Goal: Task Accomplishment & Management: Manage account settings

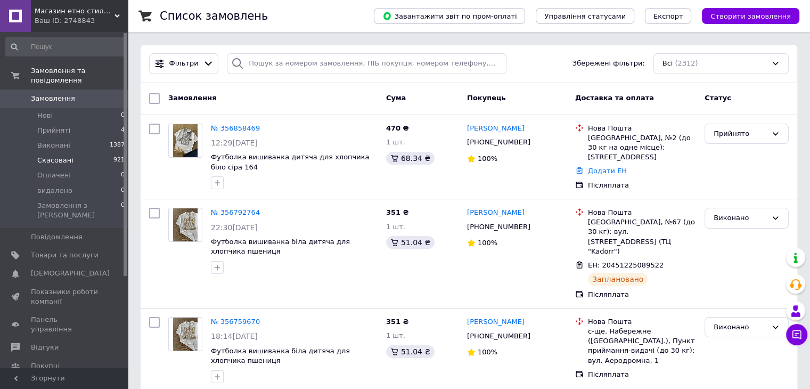
click at [65, 155] on span "Скасовані" at bounding box center [55, 160] width 36 height 10
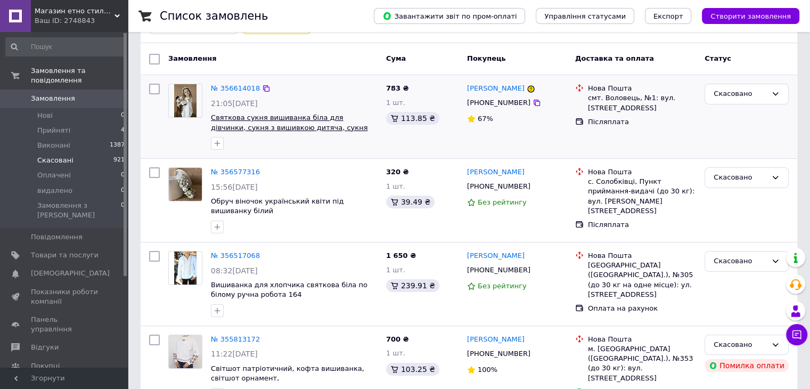
scroll to position [53, 0]
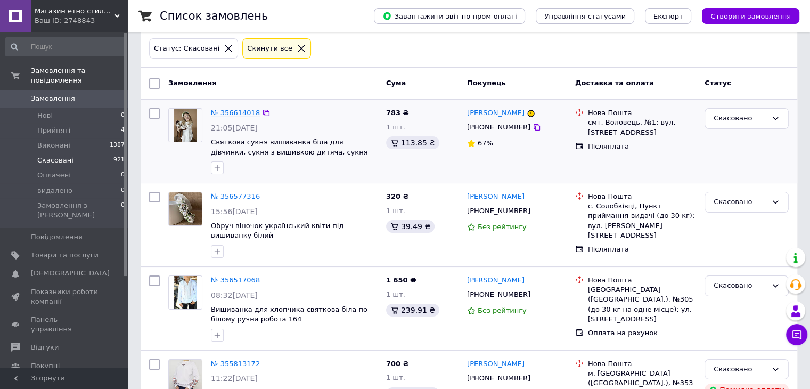
click at [226, 110] on link "№ 356614018" at bounding box center [235, 113] width 49 height 8
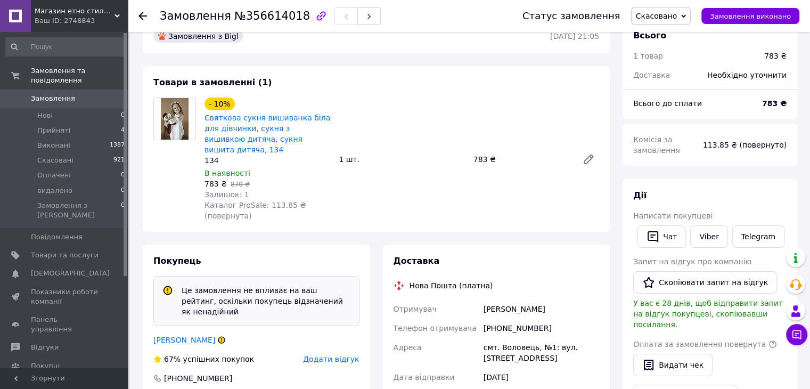
scroll to position [53, 0]
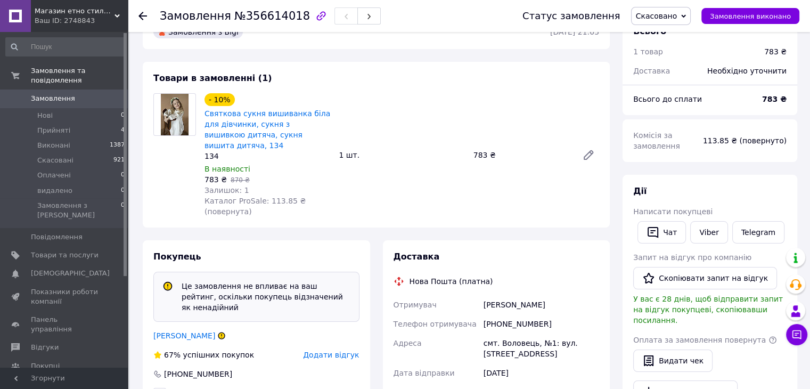
click at [672, 13] on span "Скасовано" at bounding box center [657, 16] width 42 height 9
click at [671, 42] on li "Прийнято" at bounding box center [660, 37] width 59 height 16
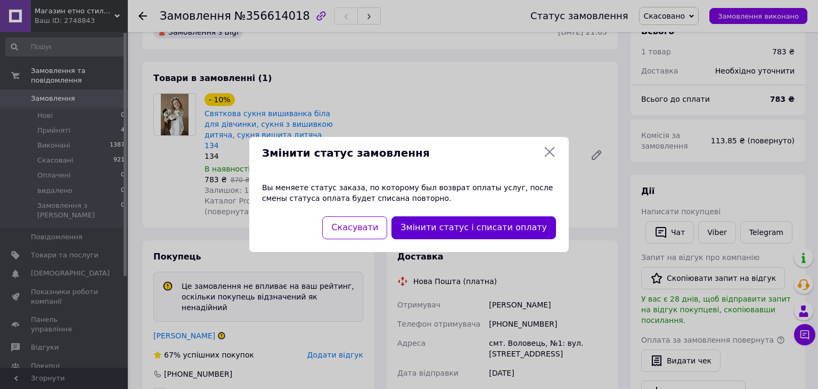
click at [442, 228] on button "Змінити статус і списати оплату" at bounding box center [473, 227] width 164 height 23
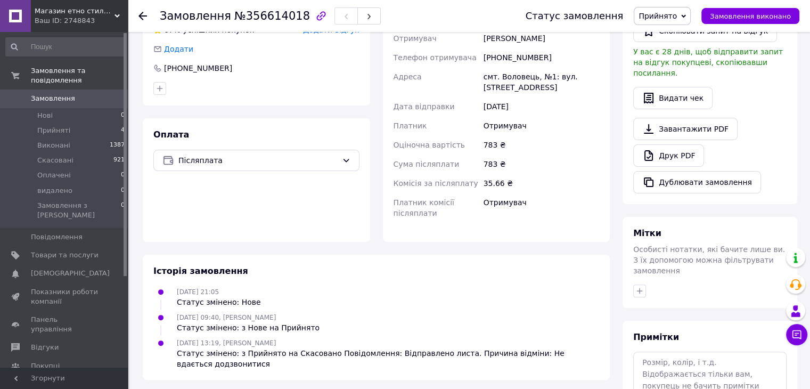
scroll to position [295, 0]
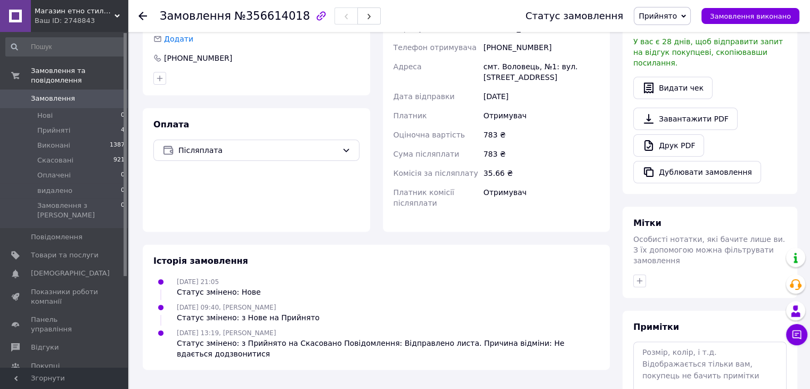
click at [463, 206] on div "Доставка Нова Пошта (платна) Отримувач [PERSON_NAME][GEOGRAPHIC_DATA] Телефон о…" at bounding box center [496, 97] width 206 height 246
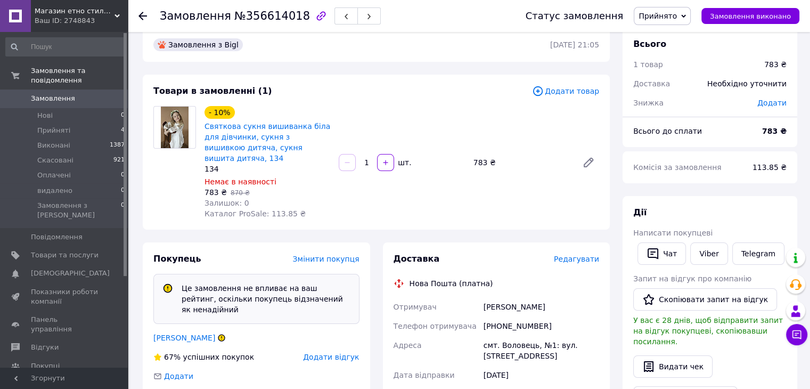
scroll to position [106, 0]
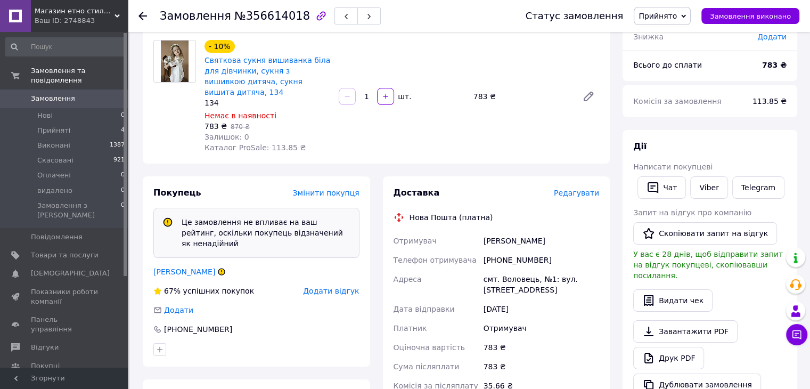
click at [665, 19] on span "Прийнято" at bounding box center [657, 16] width 38 height 9
click at [666, 54] on li "Скасовано" at bounding box center [662, 53] width 56 height 16
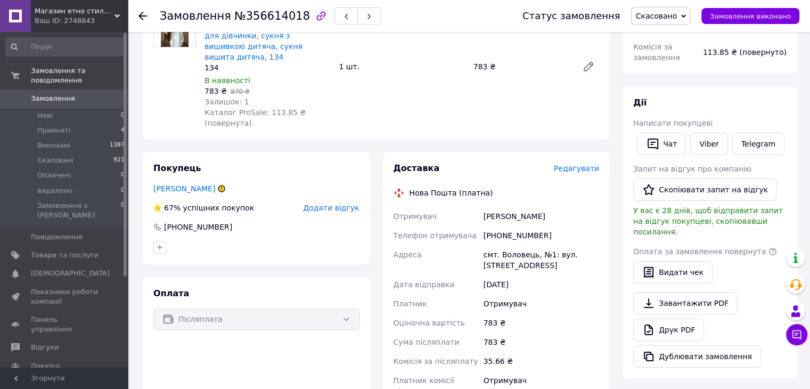
scroll to position [136, 0]
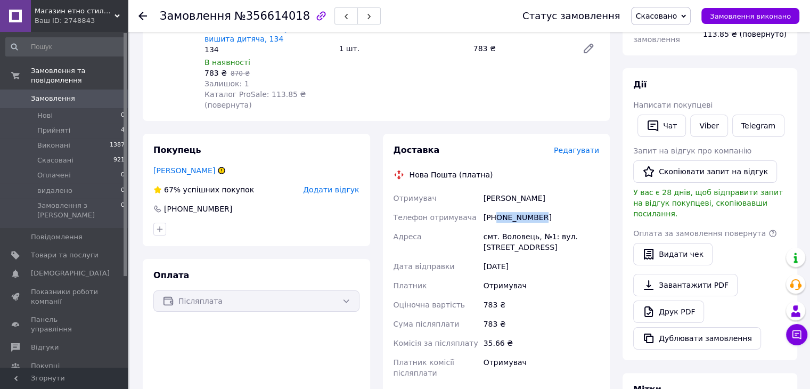
drag, startPoint x: 540, startPoint y: 205, endPoint x: 497, endPoint y: 207, distance: 42.6
click at [497, 208] on div "[PHONE_NUMBER]" at bounding box center [541, 217] width 120 height 19
copy div "0661232843"
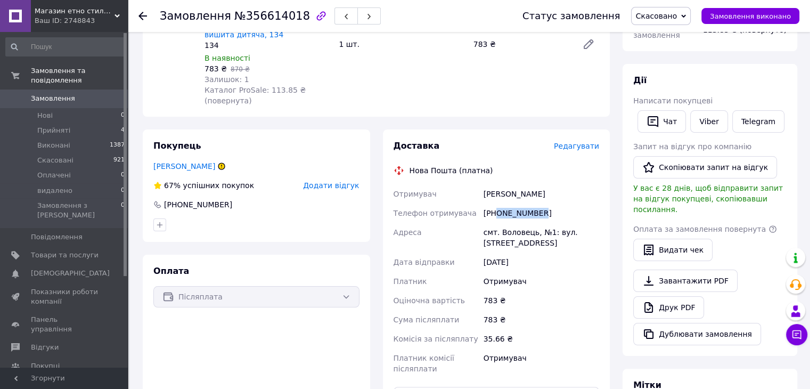
scroll to position [160, 0]
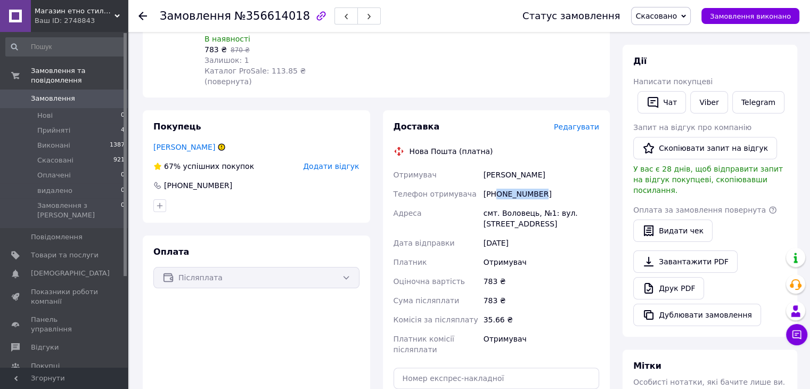
copy div "0661232843"
drag, startPoint x: 515, startPoint y: 166, endPoint x: 476, endPoint y: 168, distance: 38.9
click at [476, 168] on div "Отримувач Брунцвик Наталія Телефон отримувача +380661232843 Адреса смт. Воловец…" at bounding box center [496, 262] width 210 height 194
copy div "Отримувач Брунцвик"
